Goal: Task Accomplishment & Management: Use online tool/utility

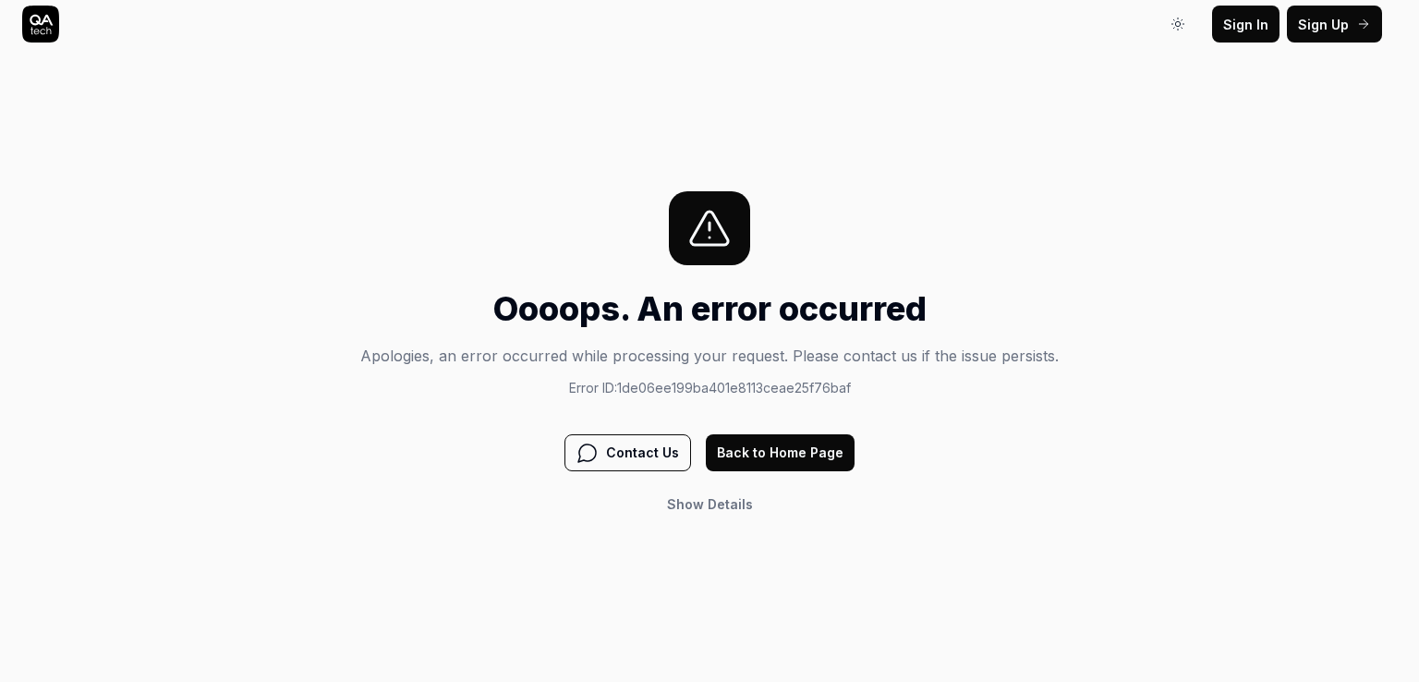
click at [729, 452] on button "Back to Home Page" at bounding box center [780, 452] width 149 height 37
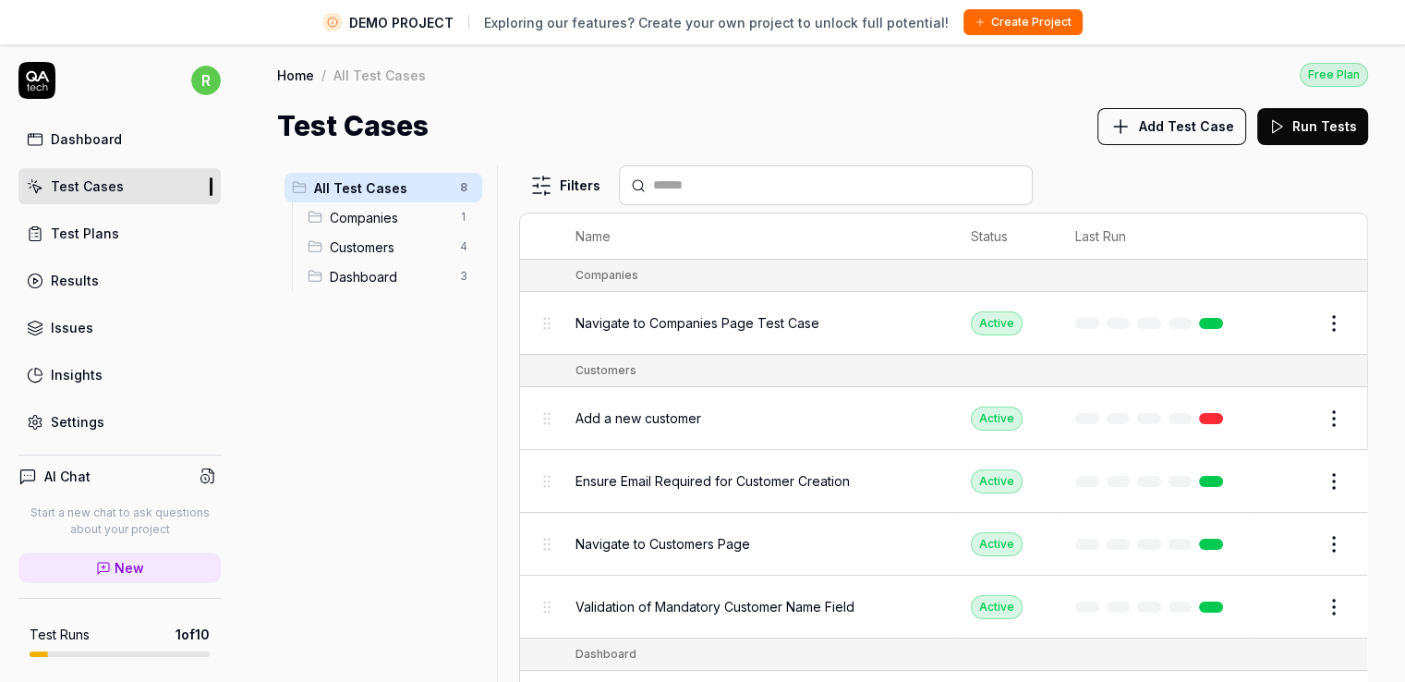
click at [365, 393] on div "All Test Cases 8 Companies 1 Customers 4 Dashboard 3" at bounding box center [383, 434] width 213 height 538
click at [80, 188] on div "Test Cases" at bounding box center [87, 185] width 73 height 19
click at [1288, 323] on button "Edit" at bounding box center [1290, 324] width 44 height 30
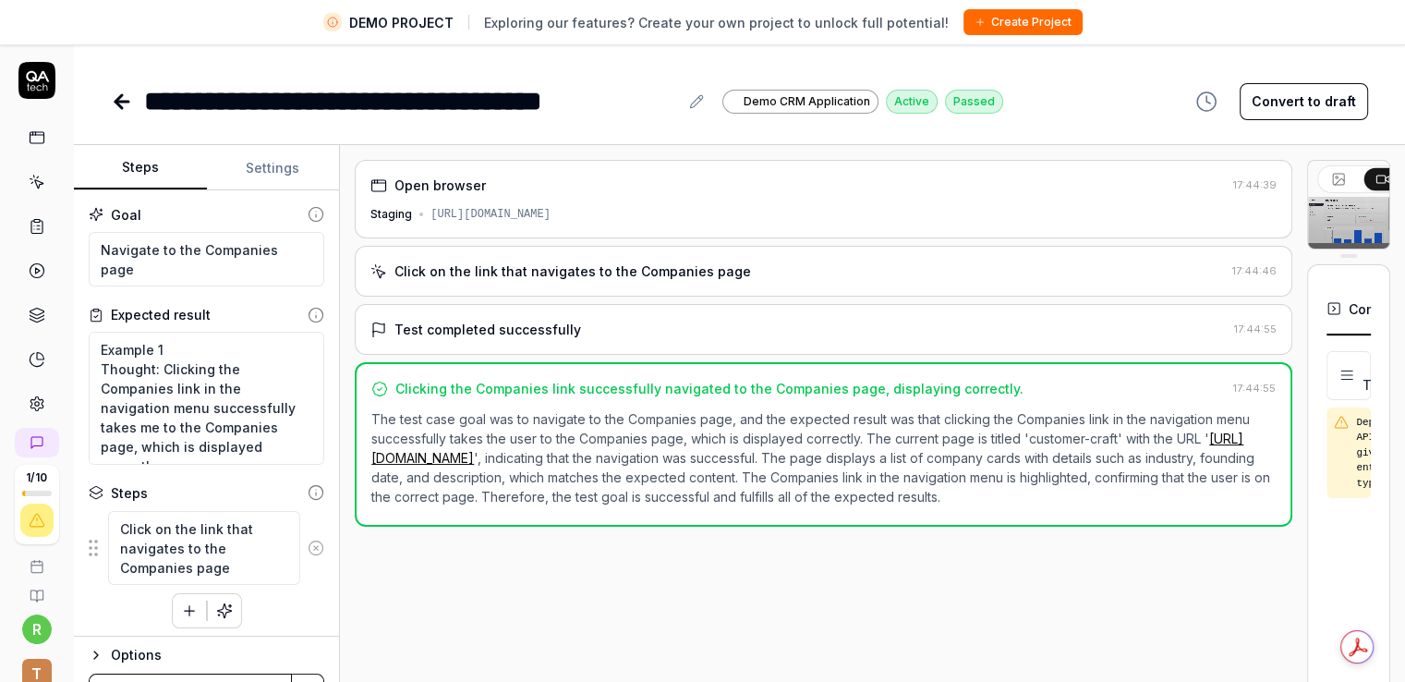
scroll to position [43, 0]
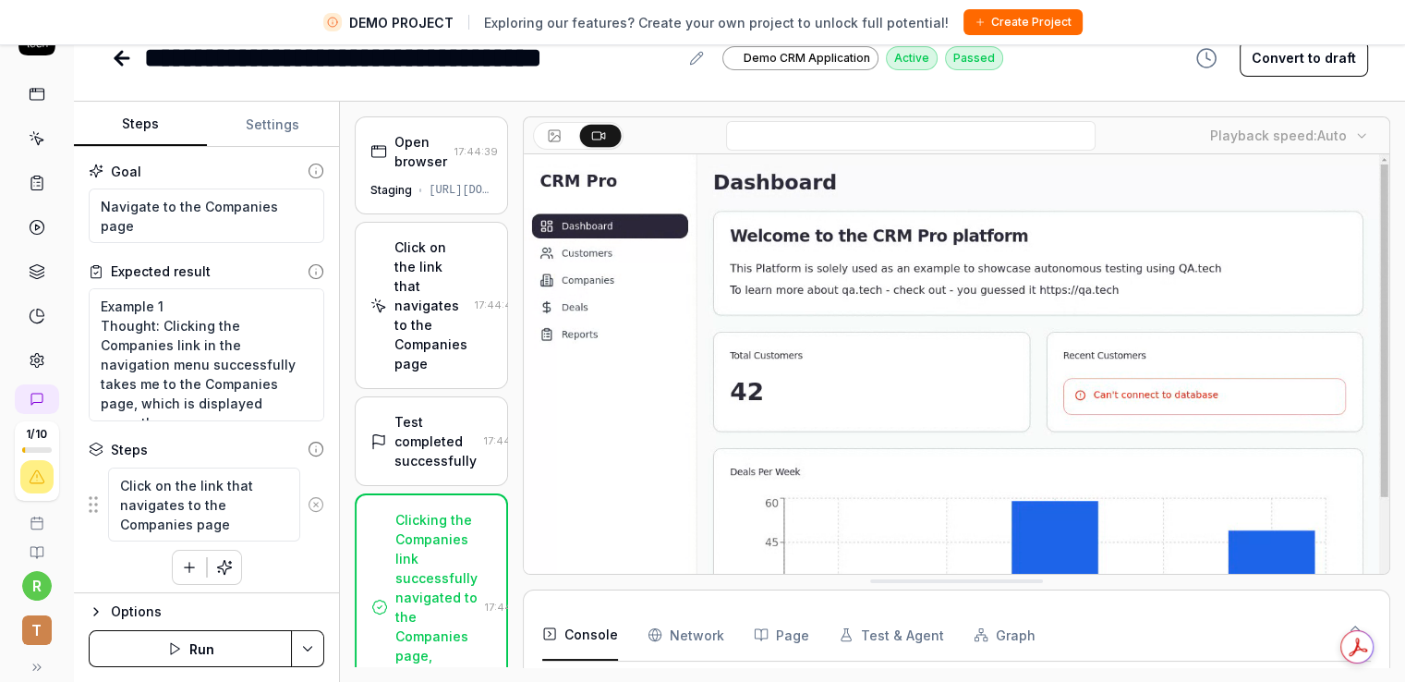
click at [418, 282] on div "Open browser 17:44:39 Staging https://qacrmdemo.netlify.app/ Click on the link …" at bounding box center [873, 391] width 1036 height 551
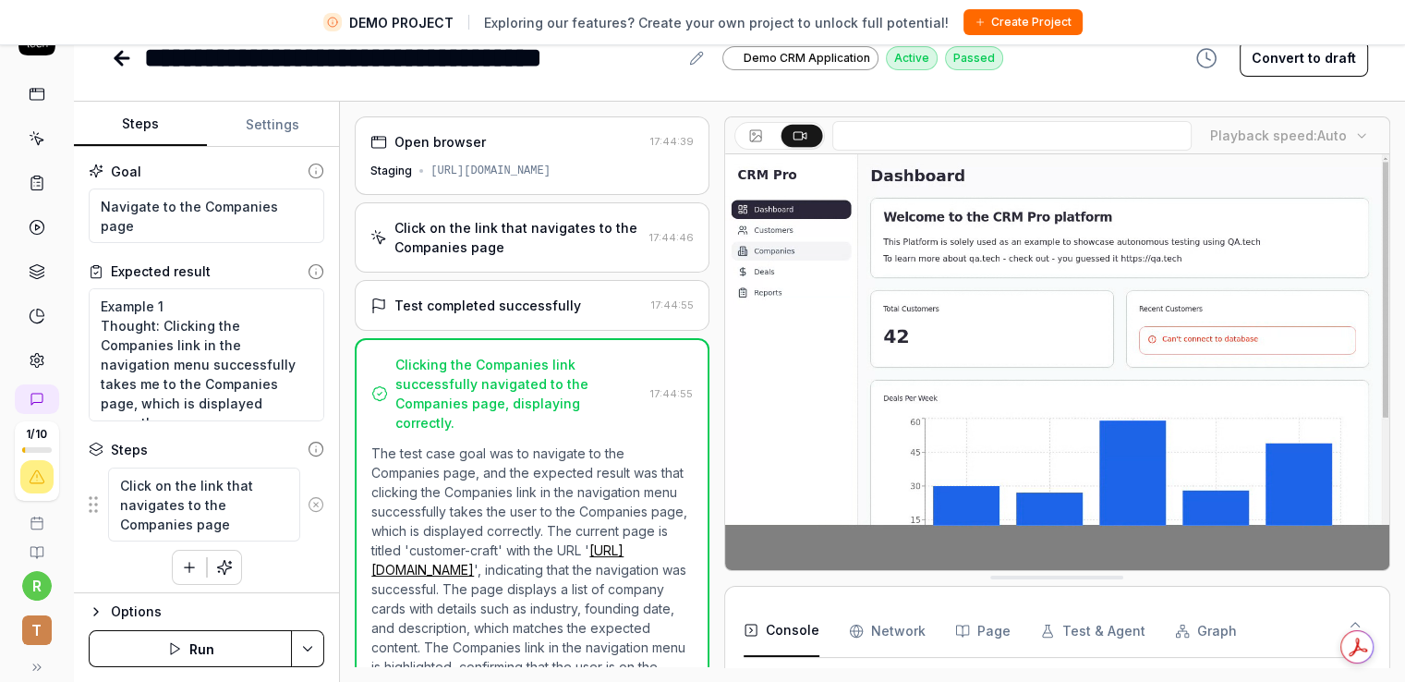
scroll to position [0, 0]
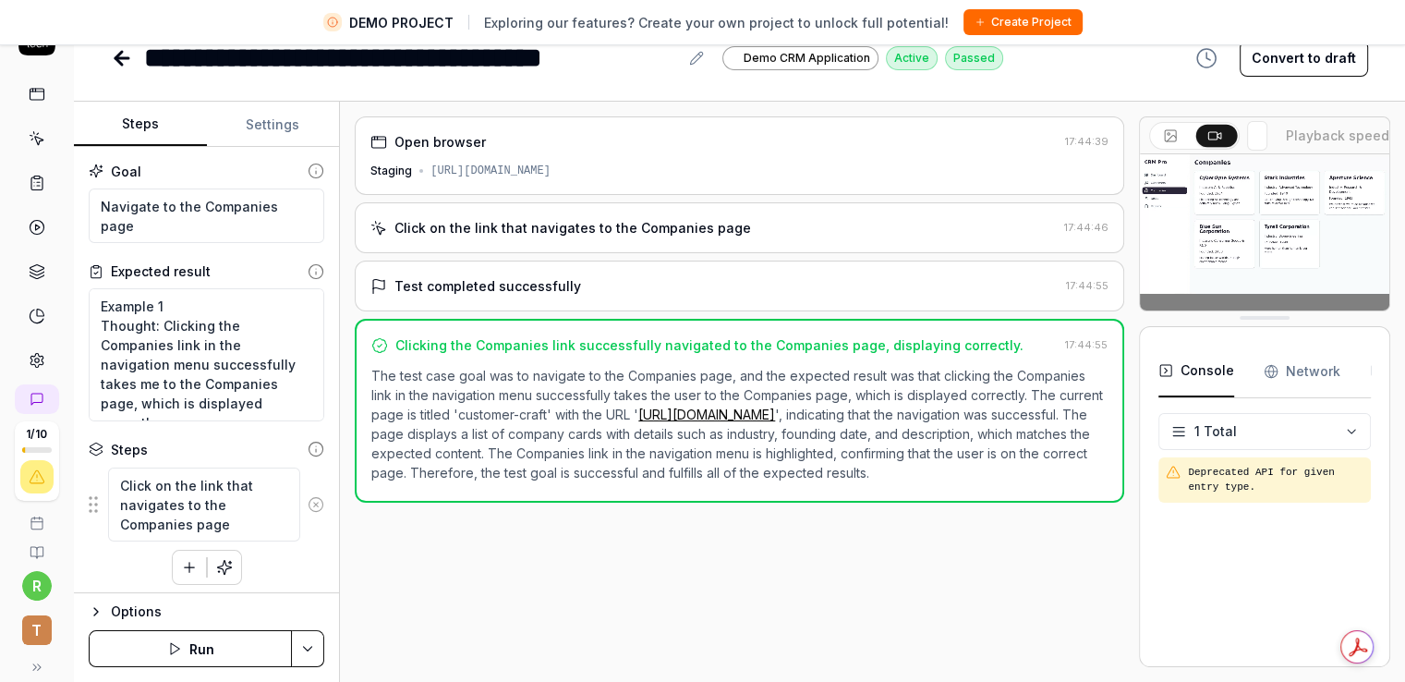
click at [1152, 265] on div "Open browser 17:44:39 Staging https://qacrmdemo.netlify.app/ Click on the link …" at bounding box center [873, 391] width 1036 height 551
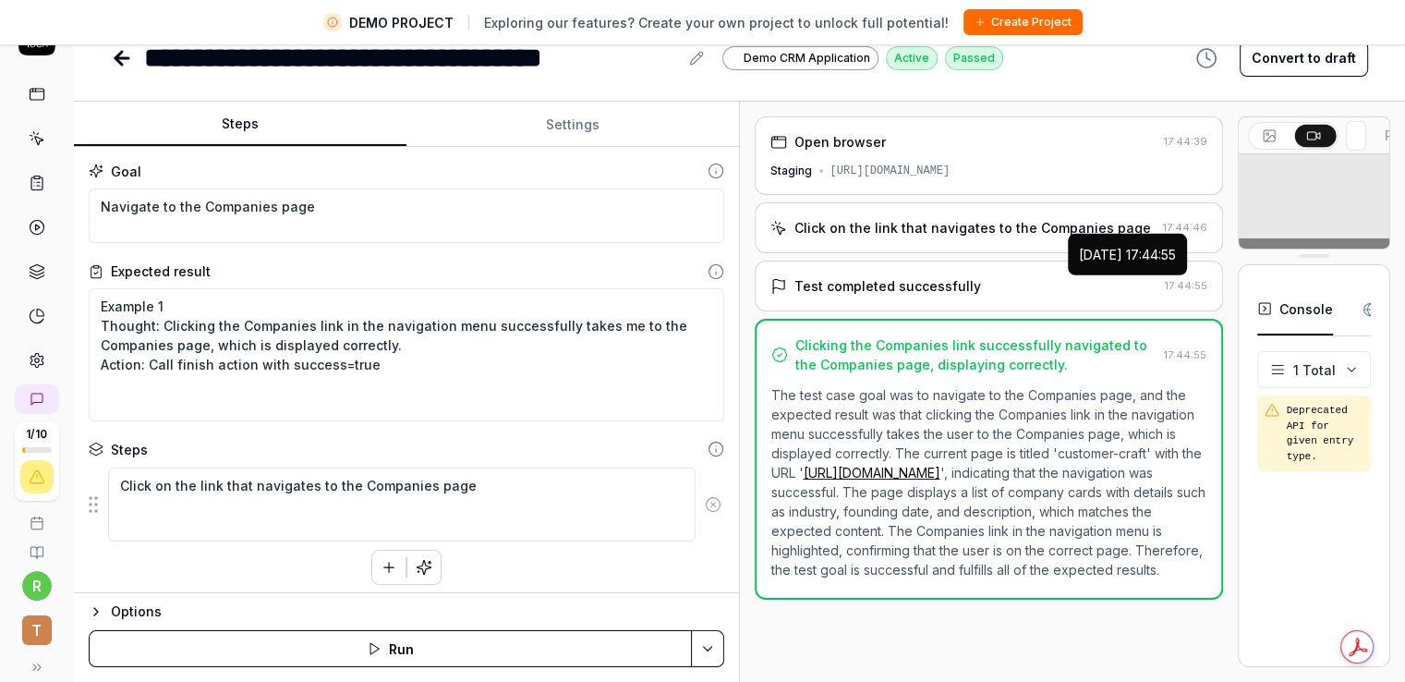
click at [834, 267] on div "Steps Settings Goal Navigate to the Companies page Expected result Example 1 Th…" at bounding box center [740, 392] width 1332 height 580
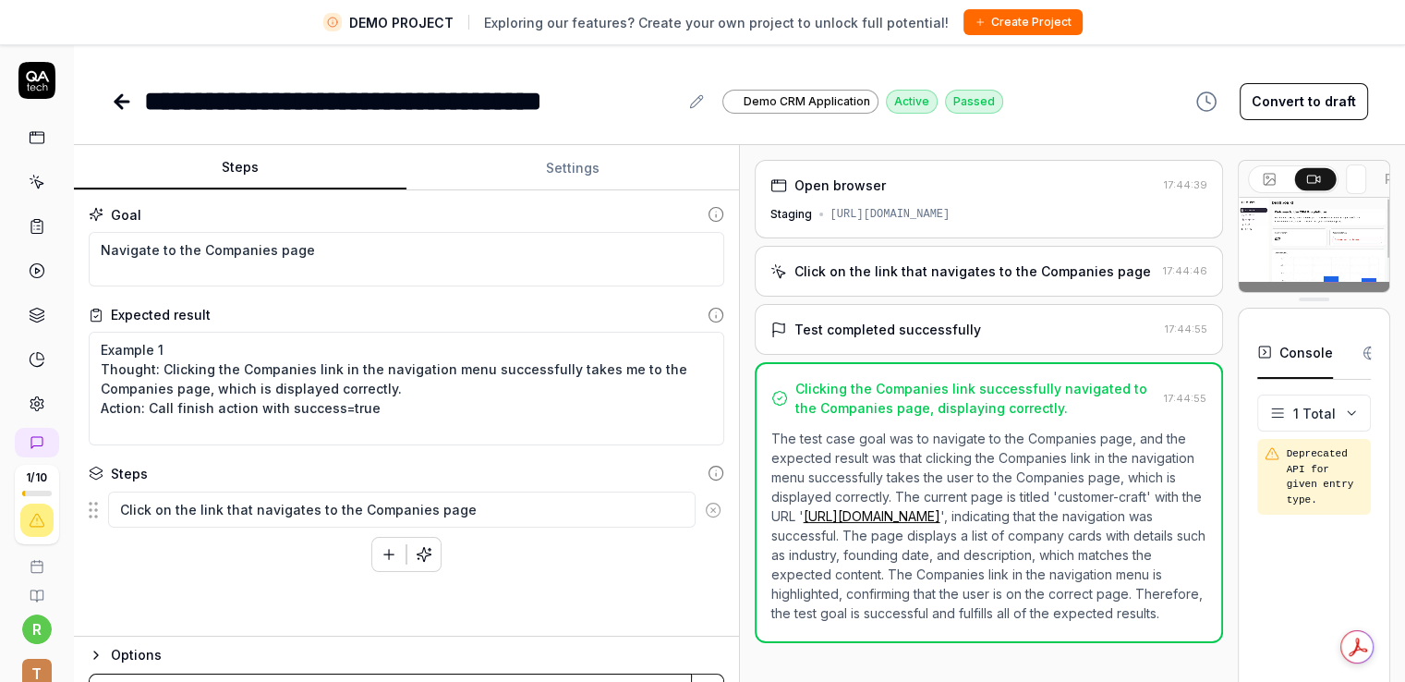
type textarea "*"
click at [549, 157] on button "Settings" at bounding box center [573, 168] width 333 height 44
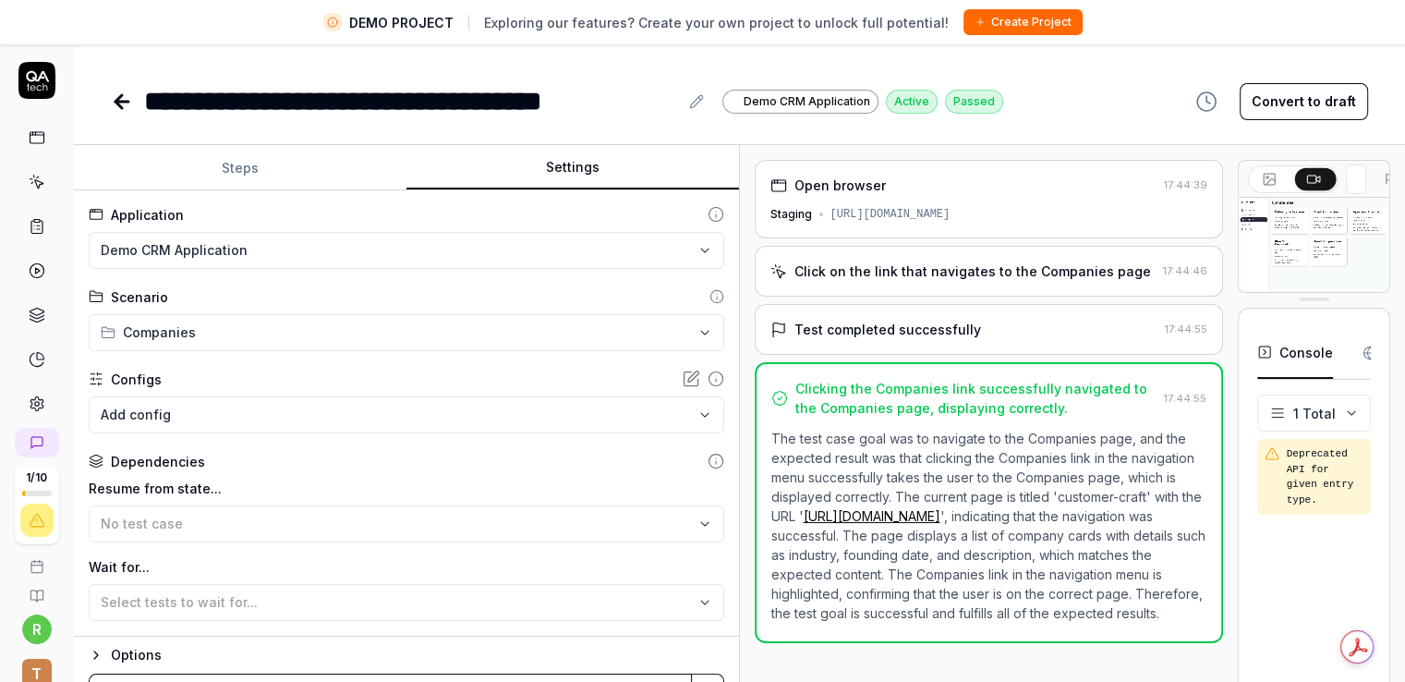
click at [31, 191] on link at bounding box center [36, 181] width 33 height 33
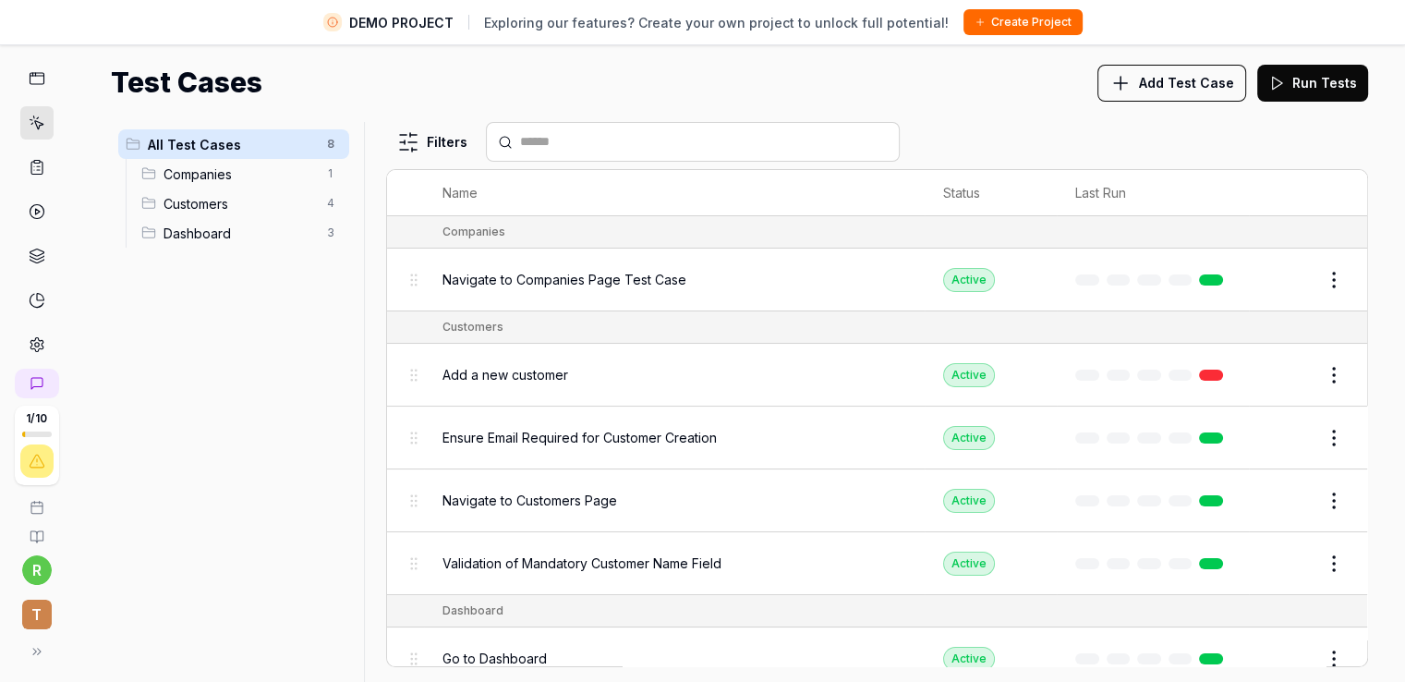
scroll to position [19, 0]
click at [37, 638] on button at bounding box center [33, 647] width 37 height 37
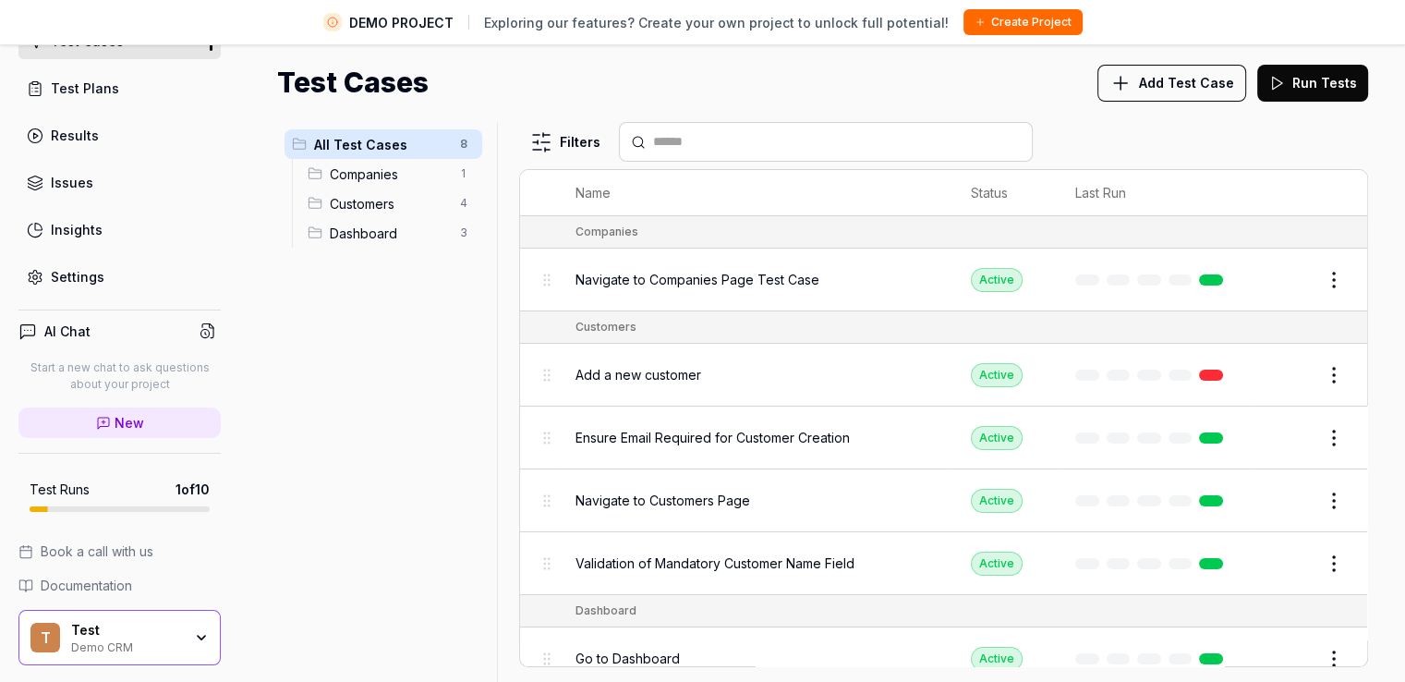
scroll to position [59, 0]
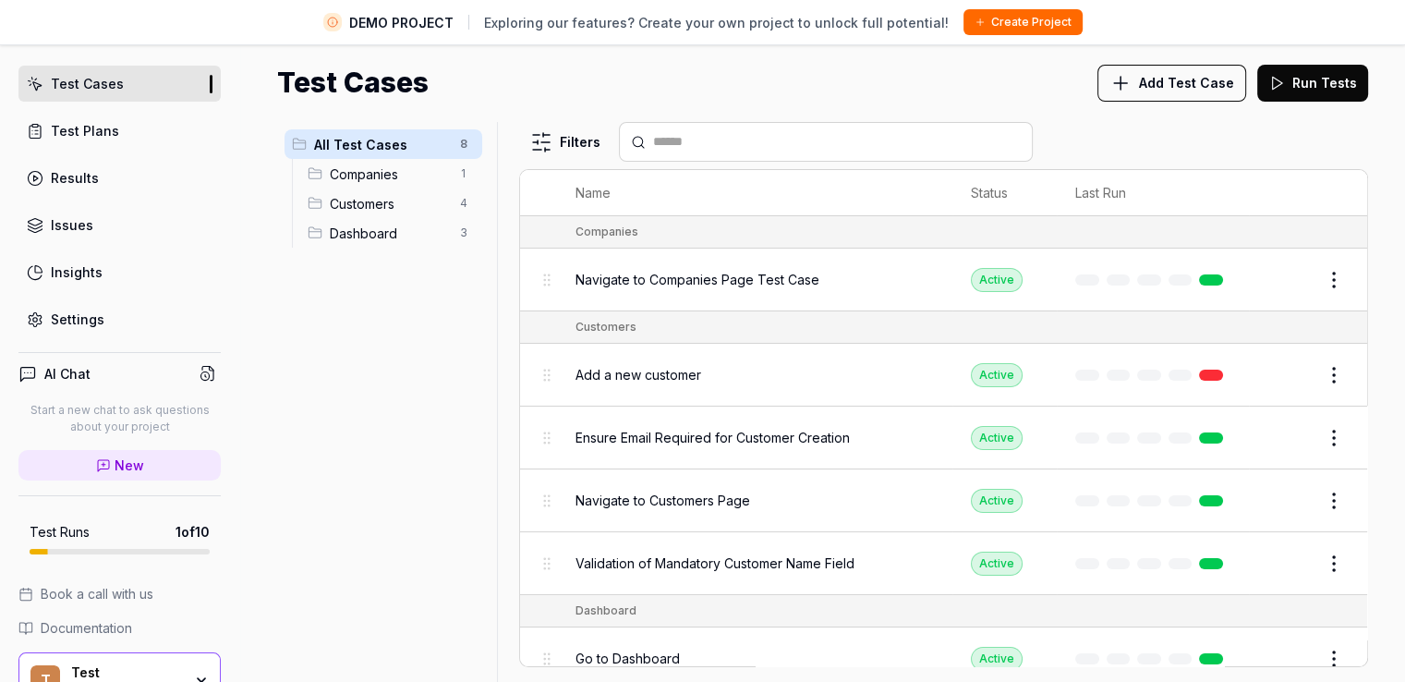
click at [74, 371] on h4 "AI Chat" at bounding box center [67, 373] width 46 height 19
click at [103, 460] on icon at bounding box center [103, 465] width 11 height 11
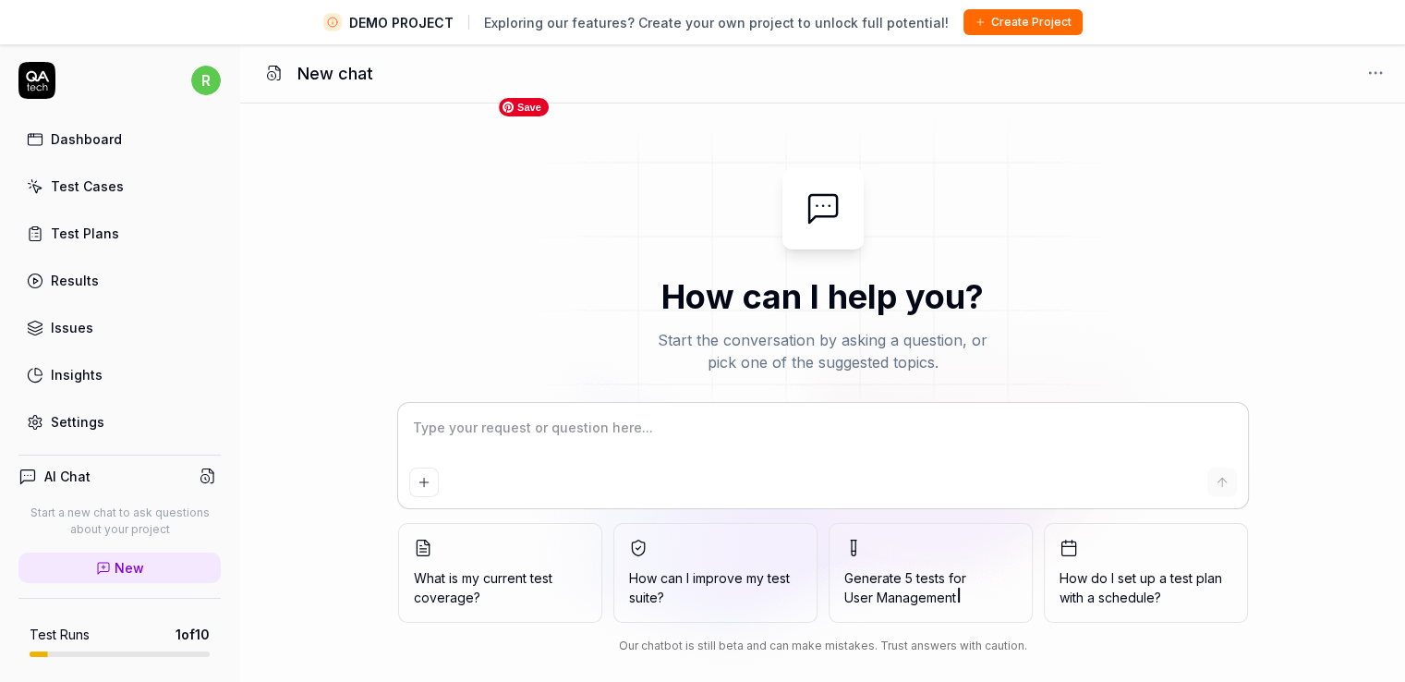
click at [503, 271] on img at bounding box center [823, 274] width 665 height 370
click at [423, 276] on div "How can I help you? Start the conversation by asking a question, or pick one of…" at bounding box center [822, 414] width 1165 height 493
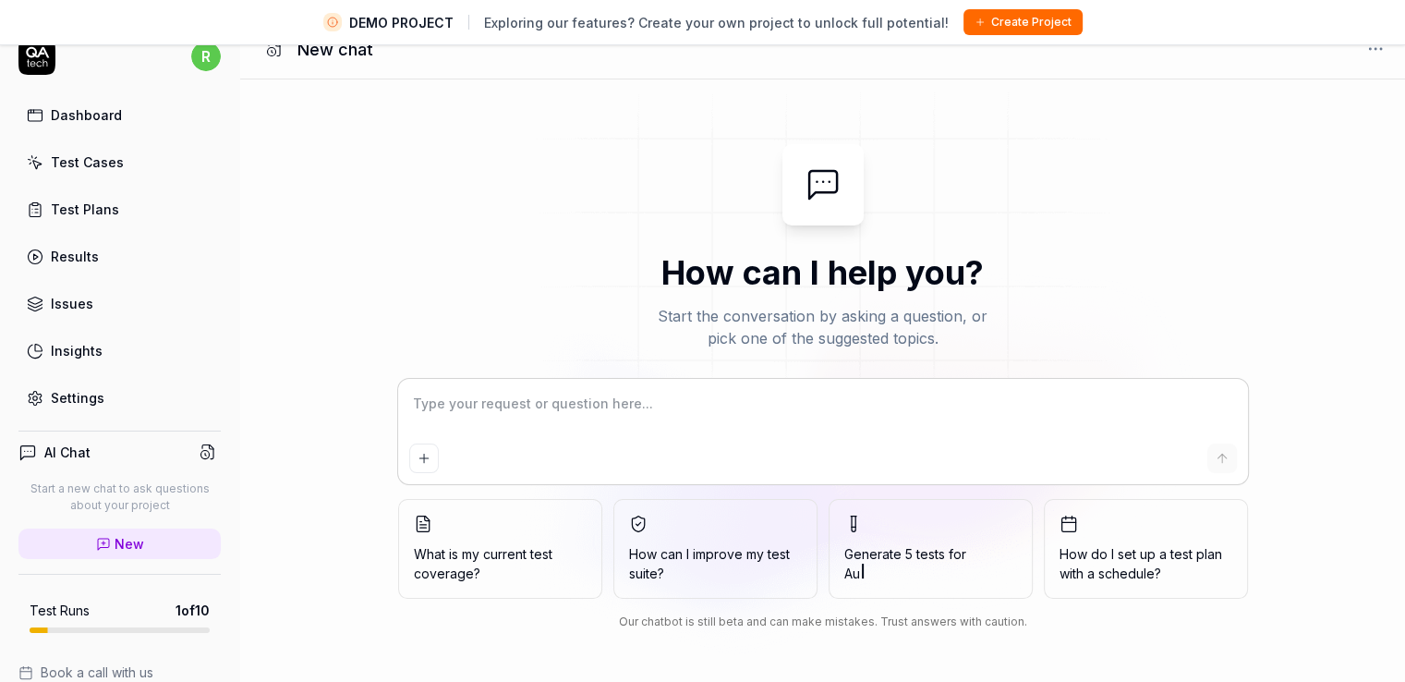
scroll to position [43, 0]
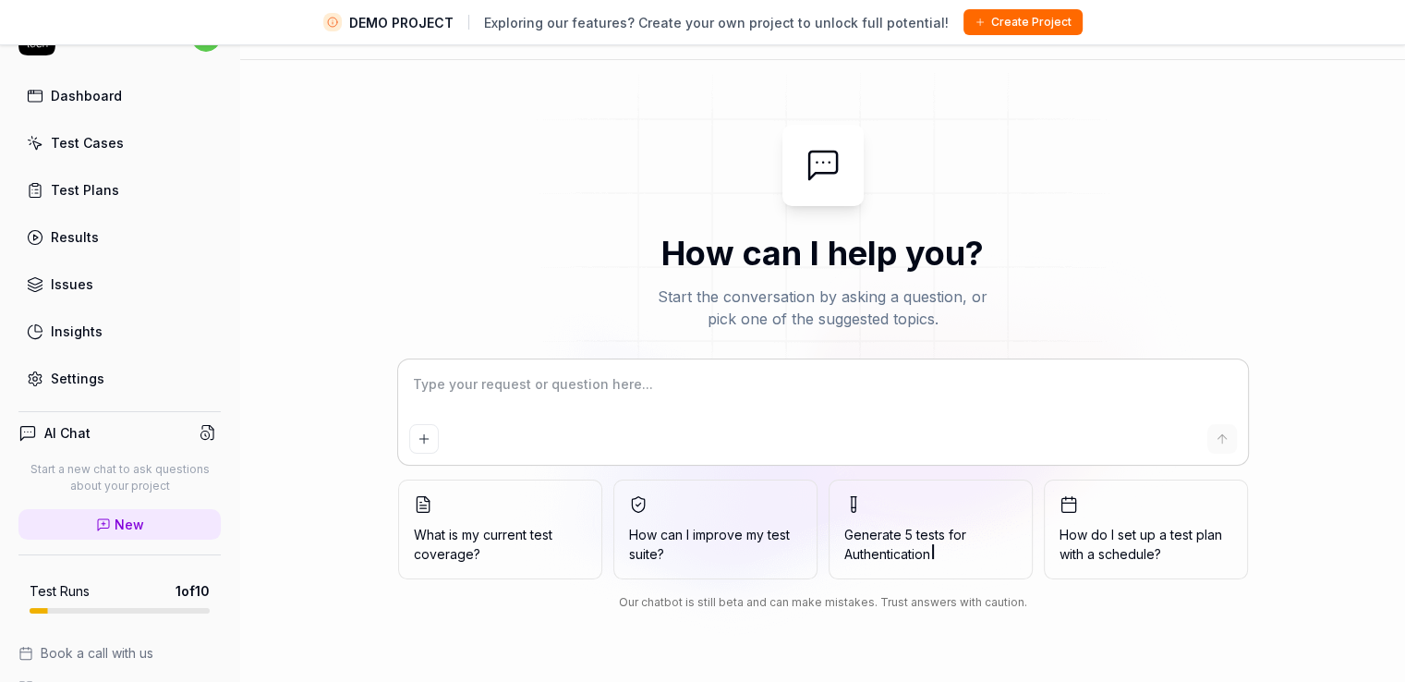
click at [273, 250] on div "How can I help you? Start the conversation by asking a question, or pick one of…" at bounding box center [822, 371] width 1165 height 493
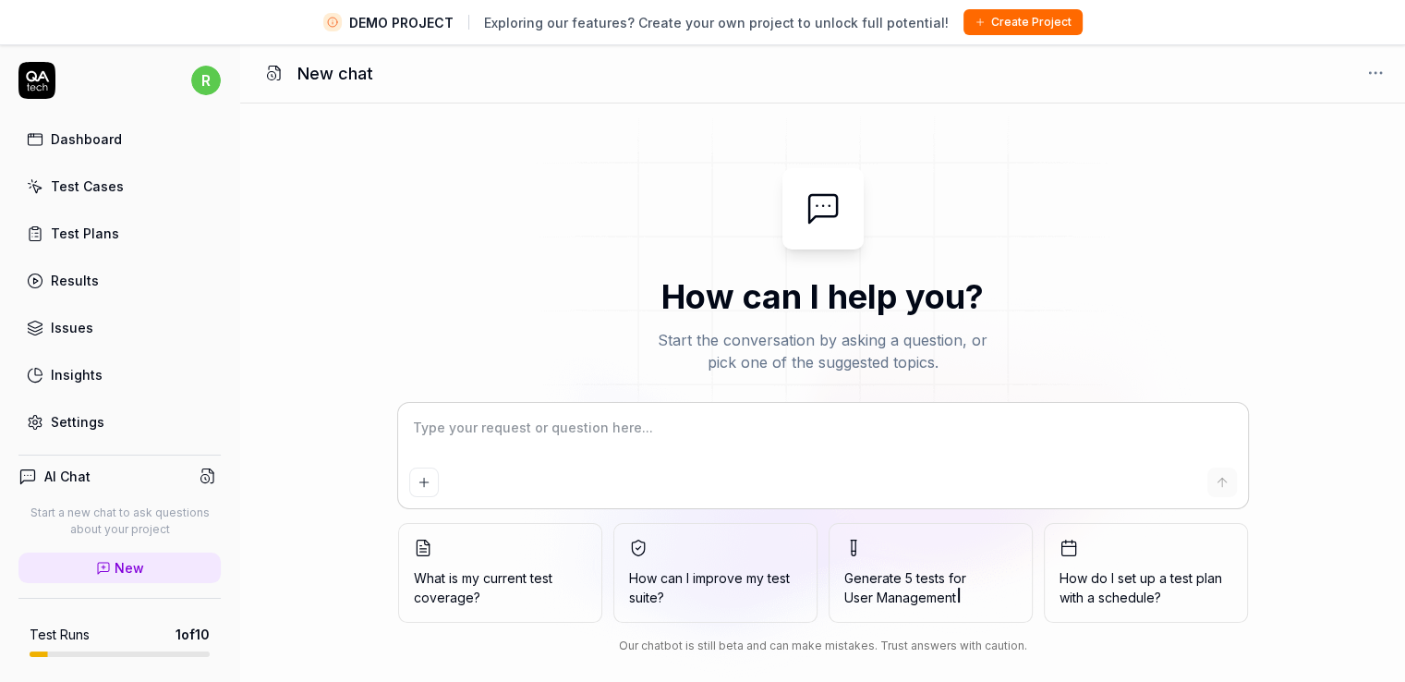
scroll to position [0, 0]
click at [81, 182] on div "Test Cases" at bounding box center [87, 185] width 73 height 19
type textarea "*"
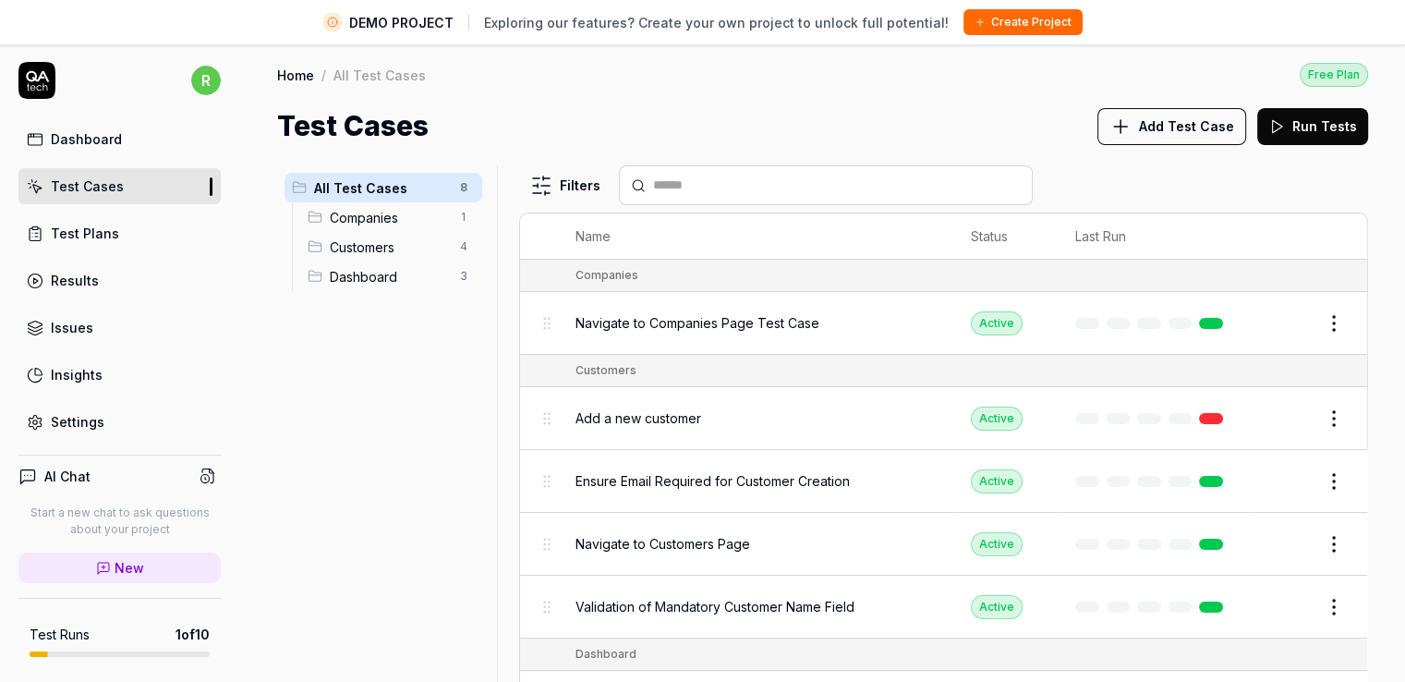
click at [538, 192] on html "DEMO PROJECT Exploring our features? Create your own project to unlock full pot…" at bounding box center [702, 362] width 1405 height 725
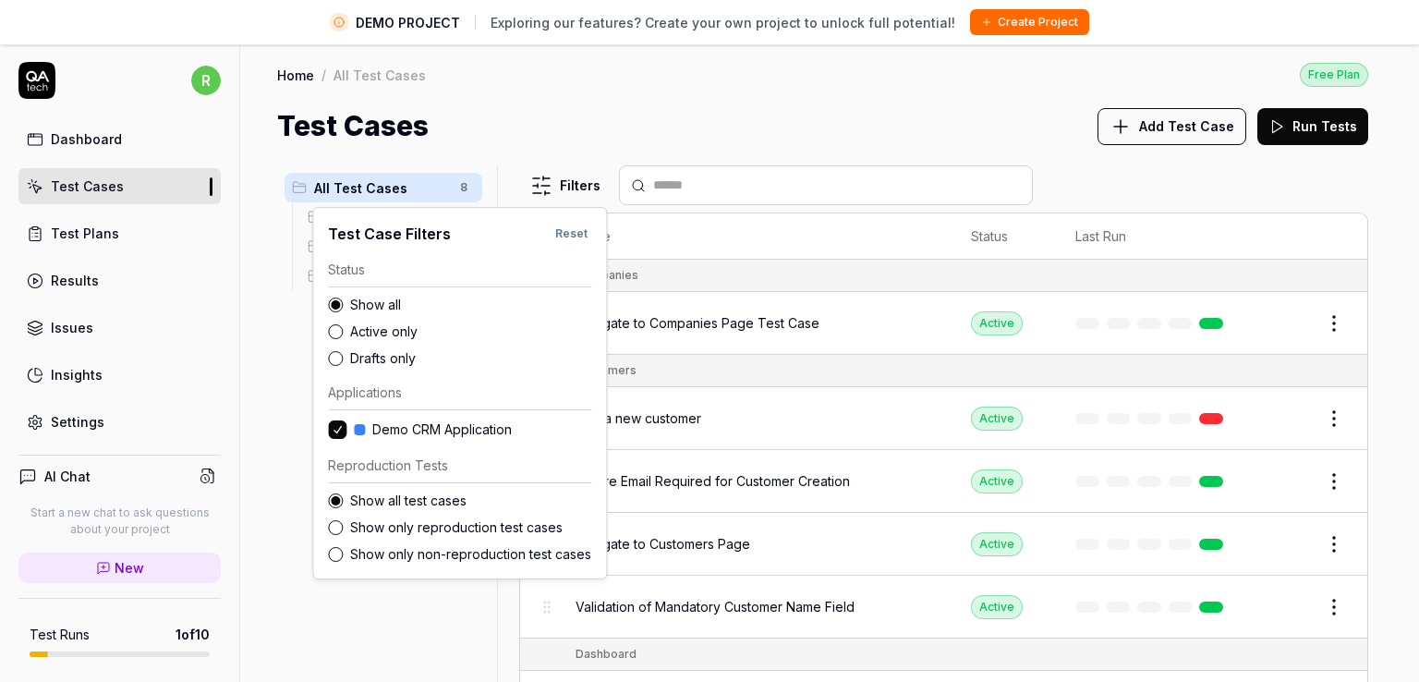
click at [539, 193] on html "DEMO PROJECT Exploring our features? Create your own project to unlock full pot…" at bounding box center [709, 362] width 1419 height 725
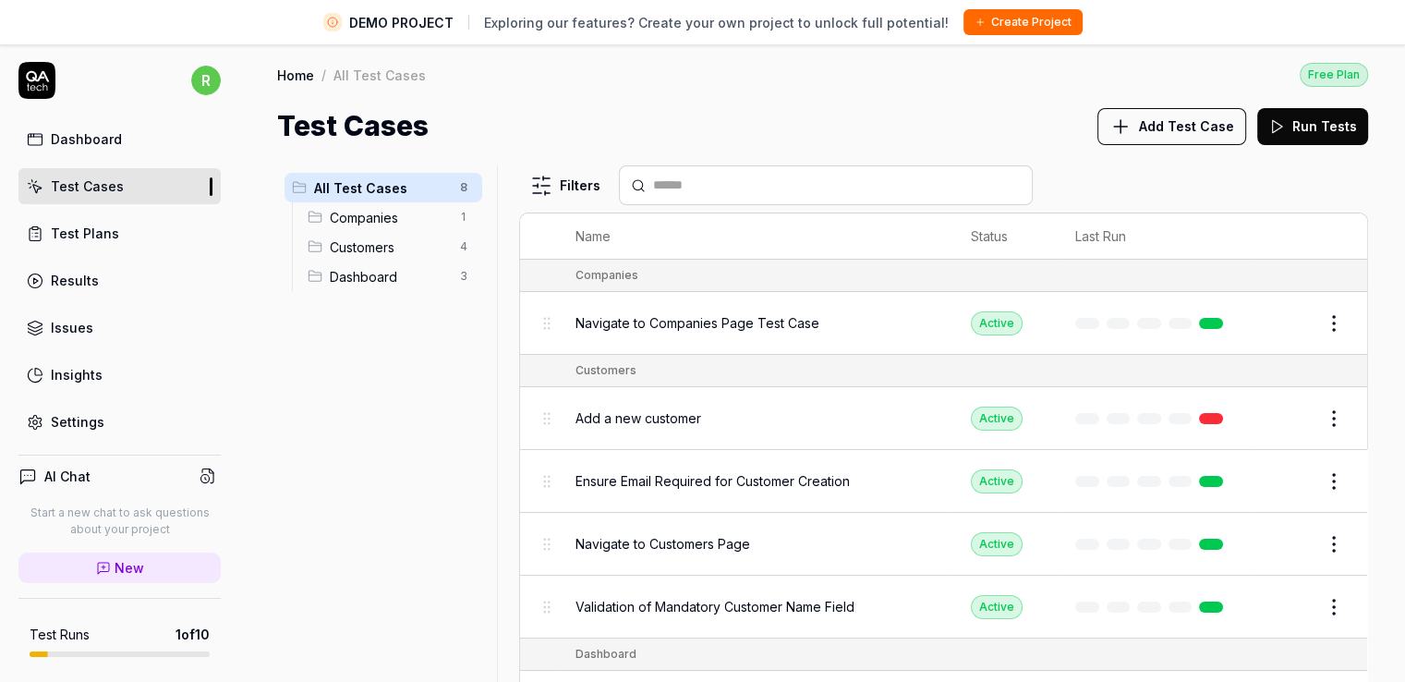
click at [584, 145] on div "Test Cases Add Test Case Run Tests" at bounding box center [822, 126] width 1091 height 42
click at [1320, 125] on button "Run Tests" at bounding box center [1313, 126] width 111 height 37
click at [1205, 114] on button "Add Test Case" at bounding box center [1174, 126] width 149 height 37
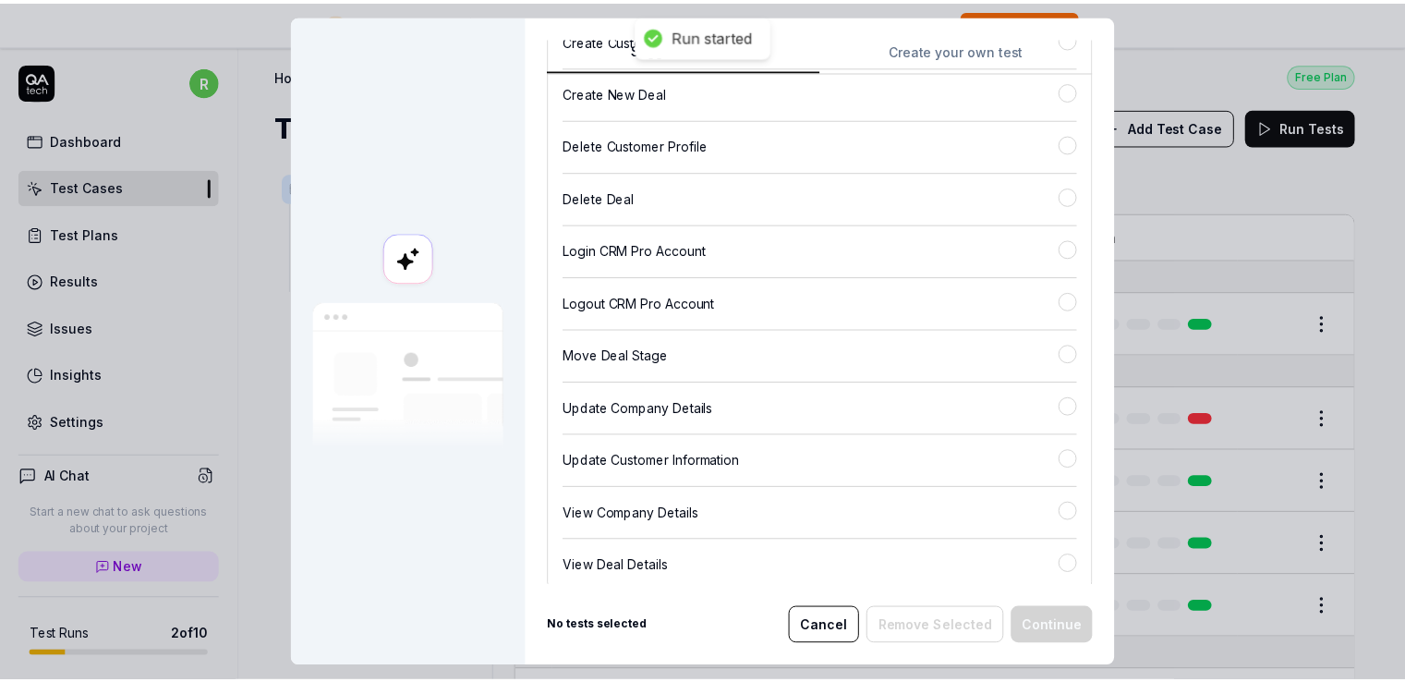
scroll to position [211, 0]
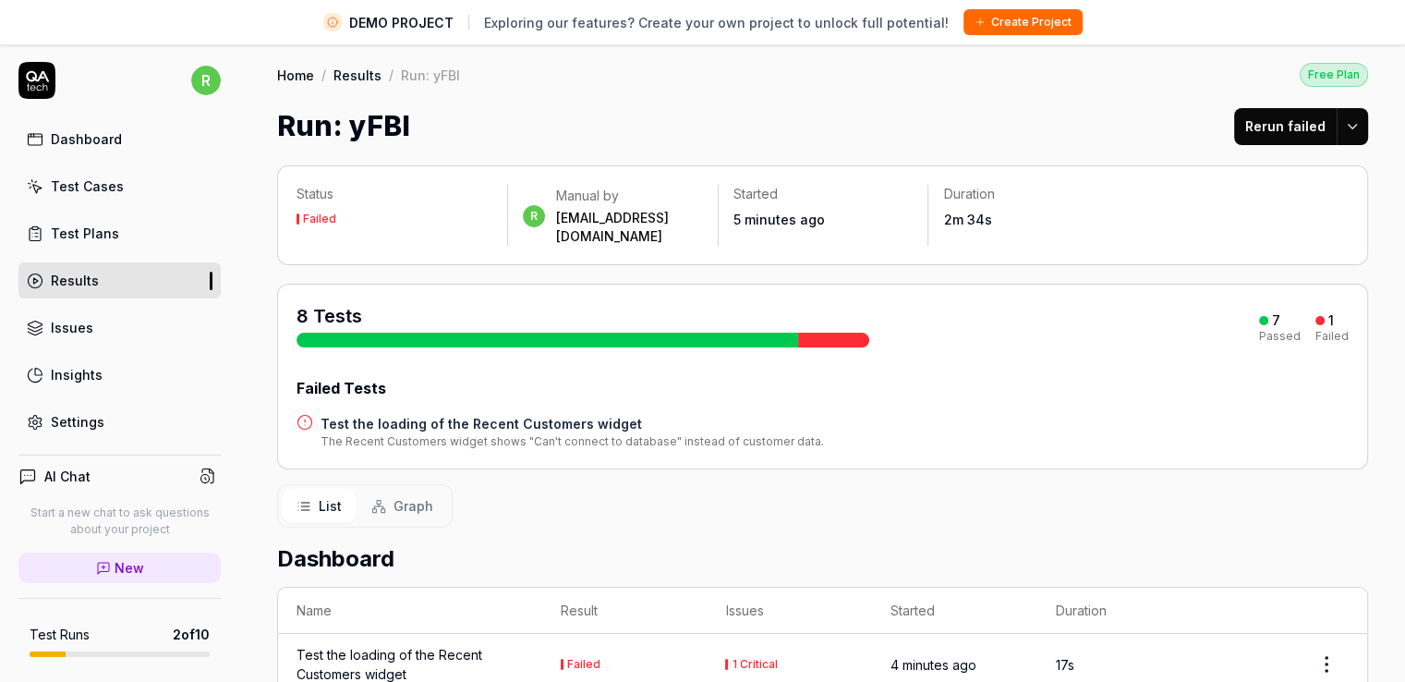
click at [765, 127] on div "Run: yFBl Rerun failed" at bounding box center [822, 126] width 1091 height 42
